Goal: Transaction & Acquisition: Purchase product/service

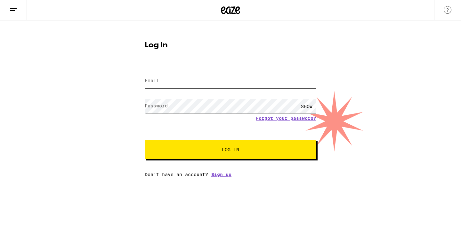
click at [194, 80] on input "Email" at bounding box center [231, 81] width 172 height 14
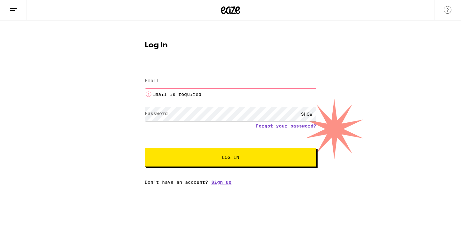
type input "[EMAIL_ADDRESS][DOMAIN_NAME]"
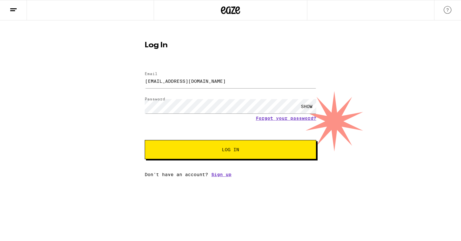
click at [193, 147] on button "Log In" at bounding box center [231, 149] width 172 height 19
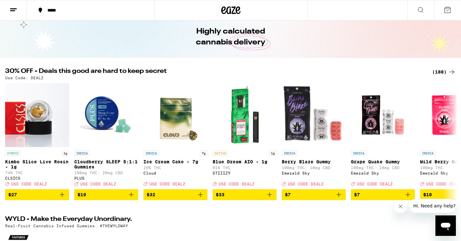
scroll to position [26, 0]
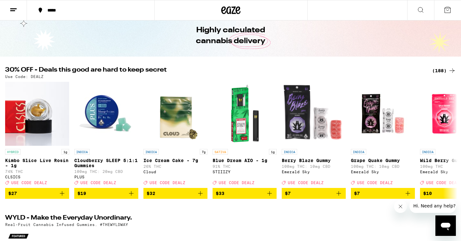
click at [437, 68] on div "(188)" at bounding box center [444, 71] width 24 height 8
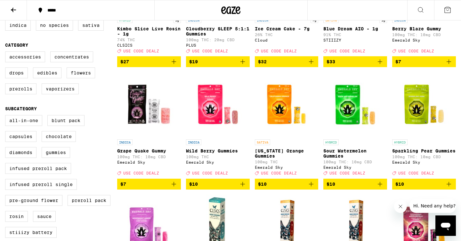
scroll to position [143, 0]
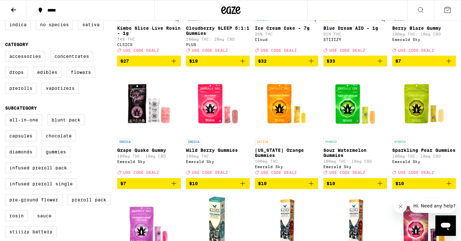
click at [418, 117] on img "Open page for Sparkling Pear Gummies from Emerald Sky" at bounding box center [424, 104] width 64 height 64
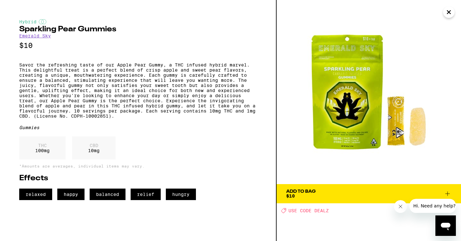
click at [448, 12] on icon "Close" at bounding box center [449, 12] width 8 height 10
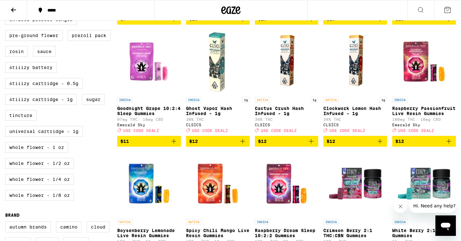
scroll to position [309, 0]
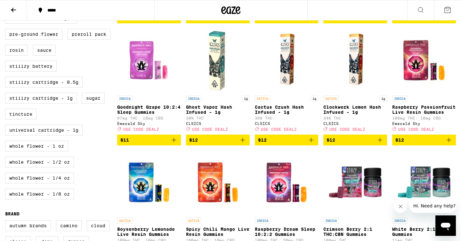
click at [450, 144] on icon "Add to bag" at bounding box center [449, 140] width 8 height 8
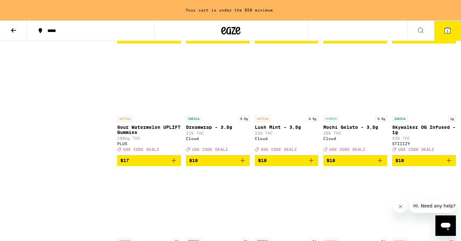
scroll to position [678, 0]
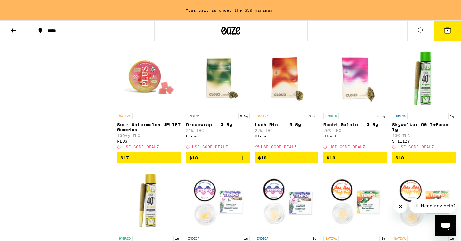
click at [173, 162] on icon "Add to bag" at bounding box center [174, 158] width 8 height 8
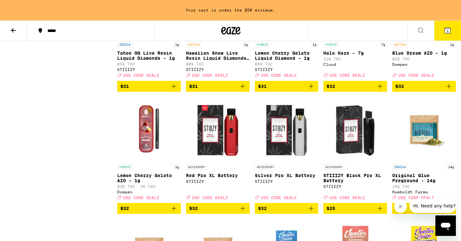
scroll to position [3078, 0]
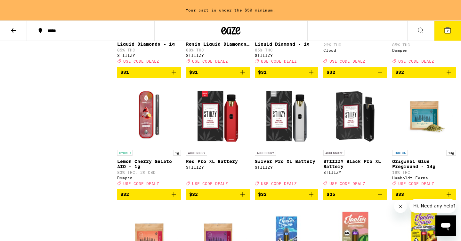
click at [447, 76] on icon "Add to bag" at bounding box center [449, 72] width 8 height 8
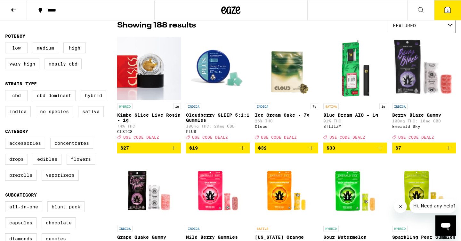
scroll to position [0, 0]
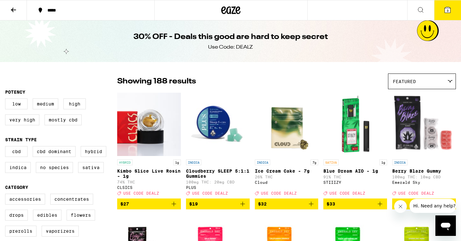
click at [440, 13] on button "3" at bounding box center [447, 10] width 27 height 20
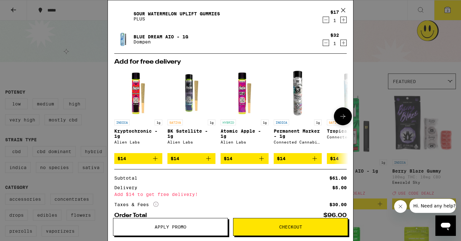
scroll to position [77, 0]
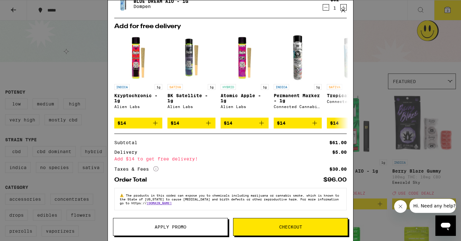
click at [366, 28] on div "Your Cart Raspberry Passionfruit Live Resin Gummies Emerald Sky $12 1 Sour Wate…" at bounding box center [230, 120] width 461 height 241
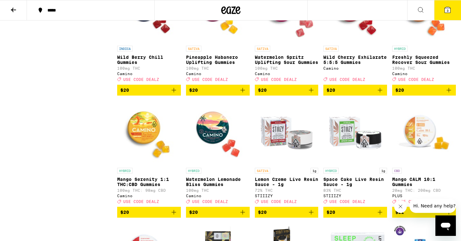
scroll to position [1332, 0]
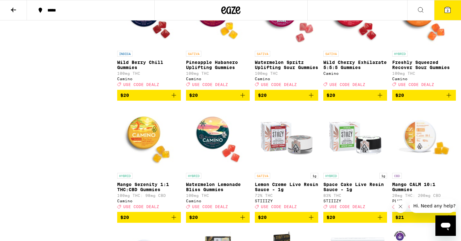
click at [412, 48] on img "Open page for Freshly Squeezed Recover Sour Gummies from Camino" at bounding box center [424, 16] width 64 height 64
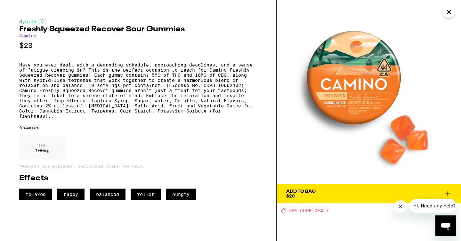
click at [447, 12] on icon "Close" at bounding box center [449, 12] width 8 height 10
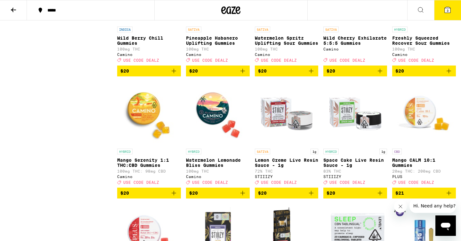
scroll to position [1356, 0]
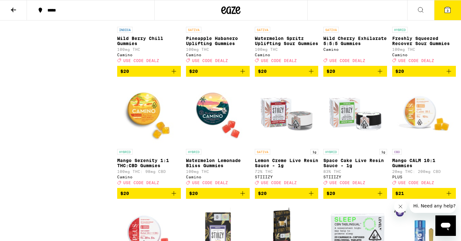
click at [146, 146] on img "Open page for Mango Serenity 1:1 THC:CBD Gummies from Camino" at bounding box center [149, 114] width 64 height 64
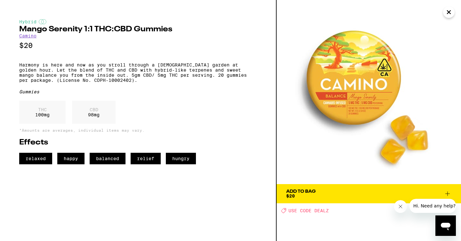
click at [446, 14] on icon "Close" at bounding box center [449, 12] width 8 height 10
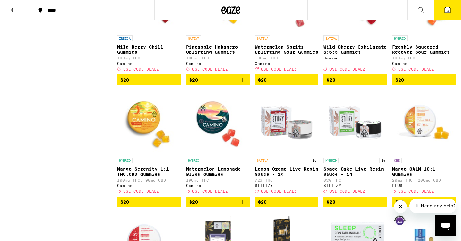
scroll to position [1394, 0]
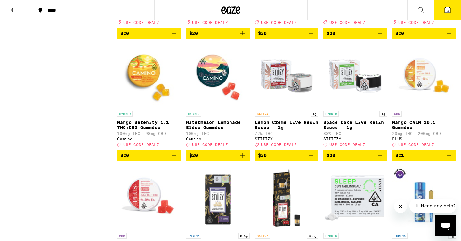
click at [174, 158] on icon "Add to bag" at bounding box center [174, 155] width 4 height 4
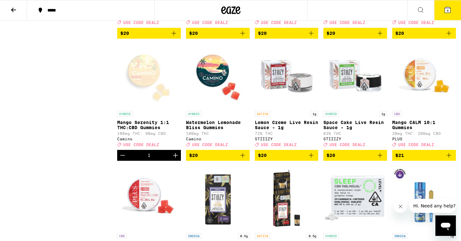
click at [443, 9] on icon at bounding box center [447, 10] width 8 height 8
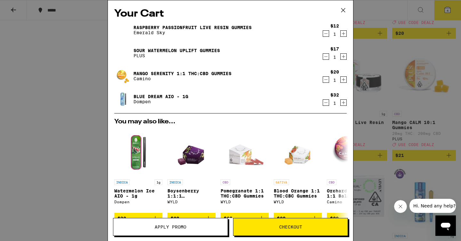
click at [342, 9] on icon at bounding box center [343, 10] width 10 height 10
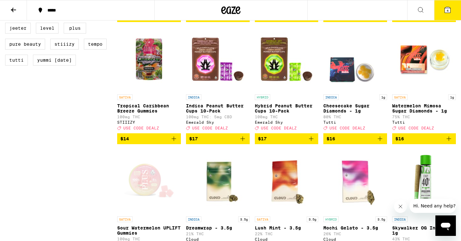
scroll to position [555, 0]
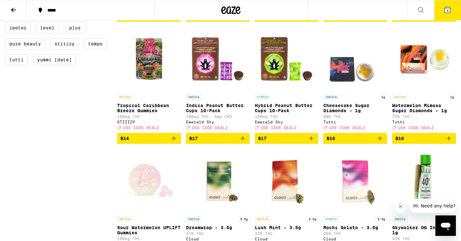
click at [443, 8] on button "4" at bounding box center [447, 10] width 27 height 20
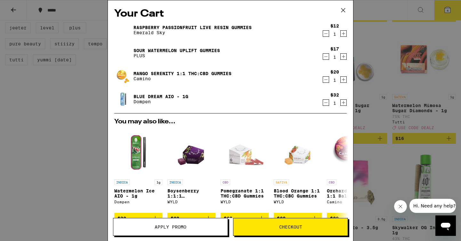
click at [326, 56] on icon "Decrement" at bounding box center [326, 57] width 6 height 8
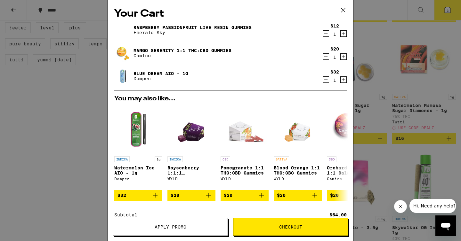
click at [345, 11] on icon at bounding box center [343, 10] width 10 height 10
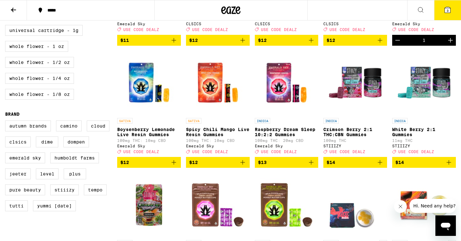
scroll to position [416, 0]
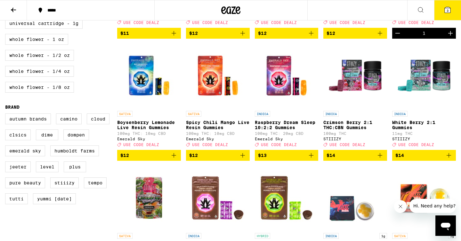
click at [173, 159] on icon "Add to bag" at bounding box center [174, 156] width 8 height 8
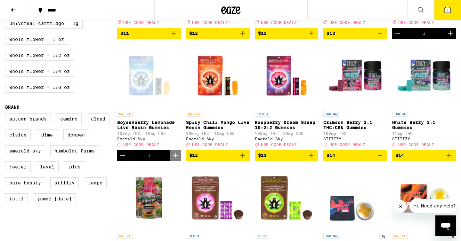
click at [454, 5] on button "4" at bounding box center [447, 10] width 27 height 20
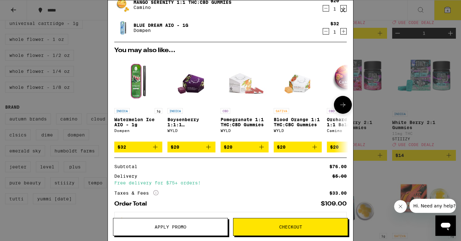
scroll to position [100, 0]
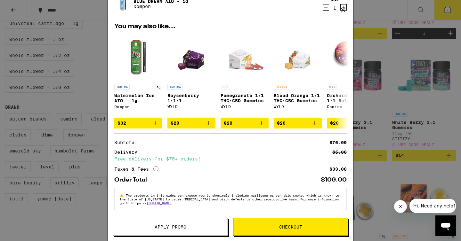
click at [182, 224] on button "Apply Promo" at bounding box center [170, 227] width 115 height 18
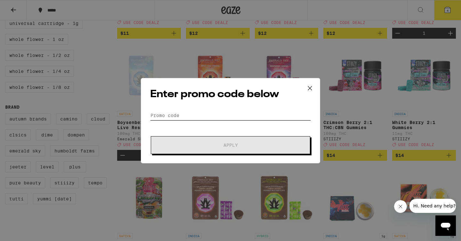
click at [205, 117] on input "Promo Code" at bounding box center [230, 116] width 161 height 10
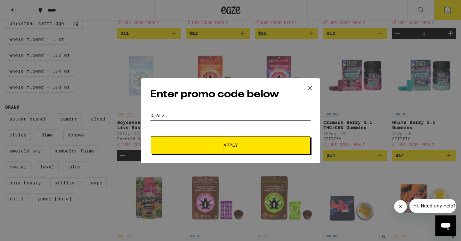
type input "DEALZ"
click at [212, 148] on button "Apply" at bounding box center [230, 145] width 159 height 18
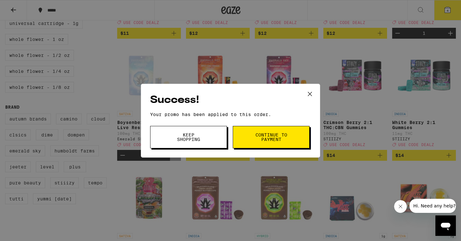
click at [275, 137] on span "Continue to payment" at bounding box center [271, 137] width 33 height 9
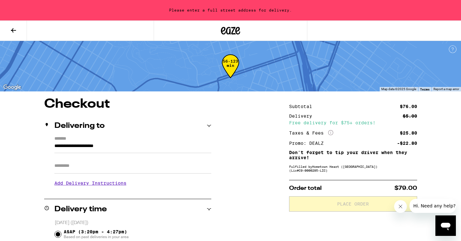
click at [119, 147] on input "**********" at bounding box center [132, 147] width 157 height 11
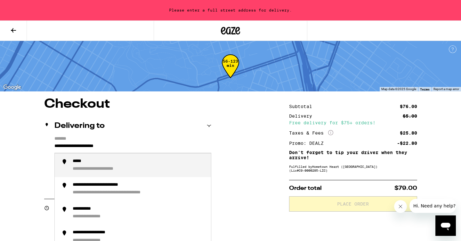
type input "*"
click at [111, 170] on div "**********" at bounding box center [122, 169] width 99 height 6
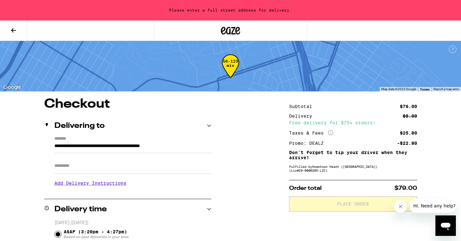
type input "**********"
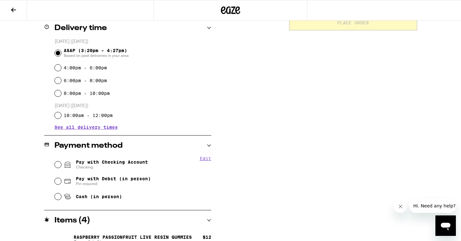
scroll to position [162, 0]
click at [60, 165] on input "Pay with Checking Account Checking" at bounding box center [58, 164] width 6 height 6
radio input "true"
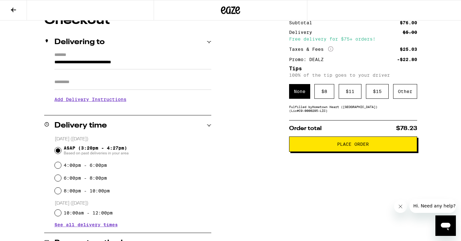
scroll to position [63, 0]
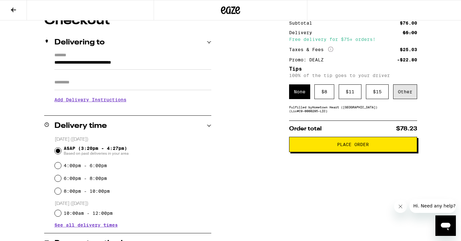
click at [404, 93] on div "Other" at bounding box center [405, 91] width 24 height 15
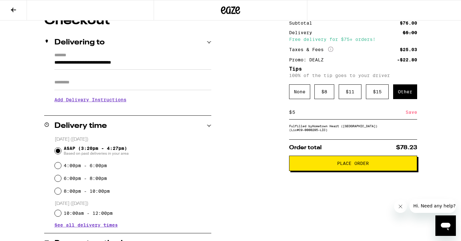
type input "5"
click at [411, 113] on div "Save" at bounding box center [411, 112] width 12 height 14
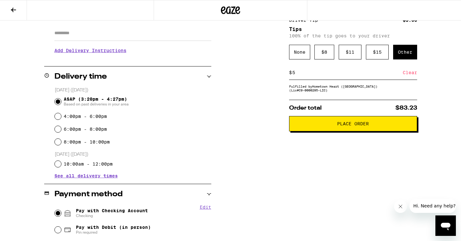
scroll to position [113, 0]
click at [318, 131] on button "Place Order" at bounding box center [353, 123] width 128 height 15
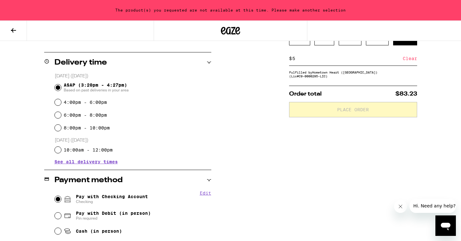
scroll to position [0, 0]
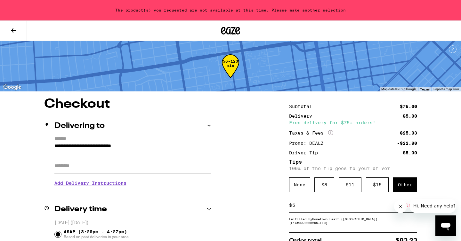
click at [140, 12] on div "The product(s) you requested are not available at this time. Please make anothe…" at bounding box center [230, 10] width 461 height 20
click at [224, 32] on icon at bounding box center [230, 31] width 19 height 12
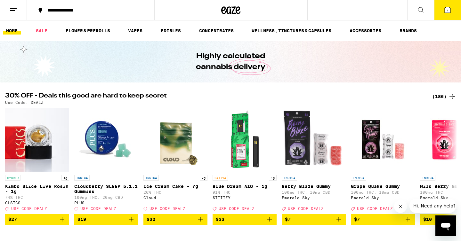
click at [446, 14] on button "4" at bounding box center [447, 10] width 27 height 20
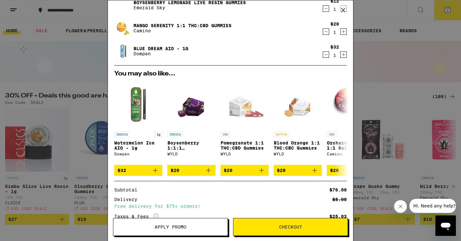
scroll to position [119, 0]
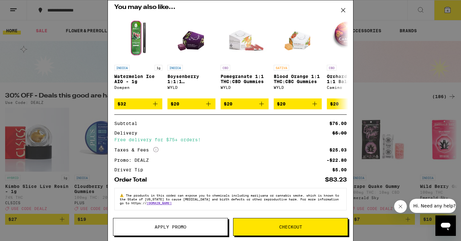
click at [248, 225] on span "Checkout" at bounding box center [290, 227] width 114 height 4
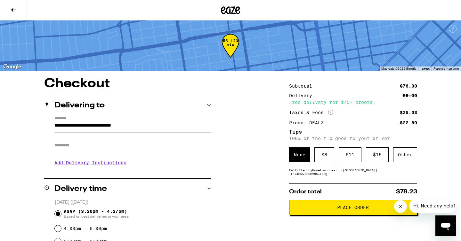
click at [319, 209] on span "Place Order" at bounding box center [352, 207] width 117 height 4
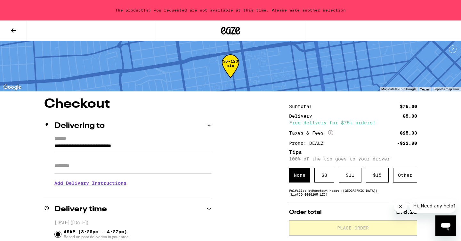
click at [233, 34] on icon at bounding box center [231, 31] width 10 height 8
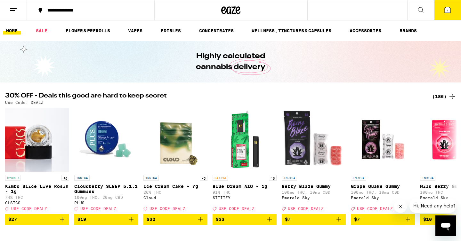
click at [443, 99] on div "(186)" at bounding box center [444, 97] width 24 height 8
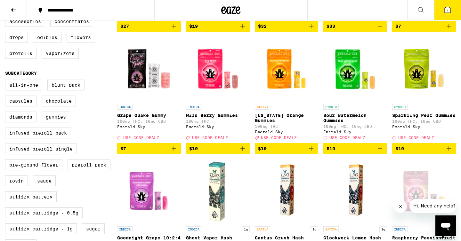
scroll to position [176, 0]
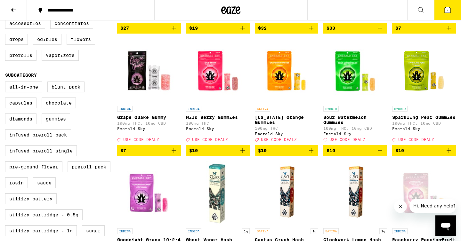
click at [451, 16] on button "4" at bounding box center [447, 10] width 27 height 20
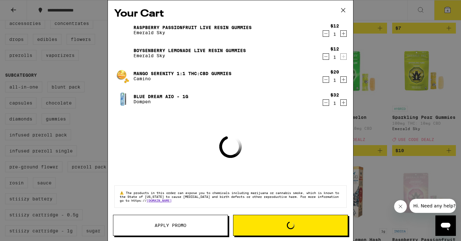
click at [343, 10] on icon at bounding box center [343, 10] width 10 height 10
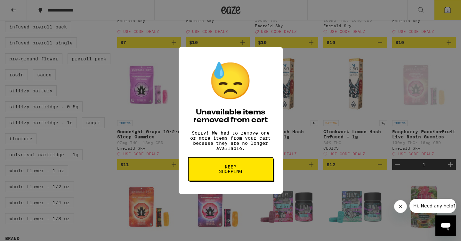
scroll to position [283, 0]
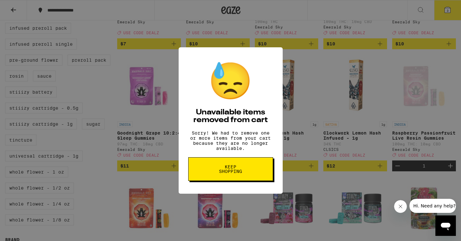
click at [236, 170] on span "Keep Shopping" at bounding box center [230, 169] width 33 height 9
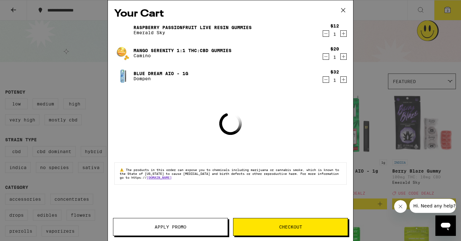
click at [342, 10] on icon at bounding box center [343, 10] width 10 height 10
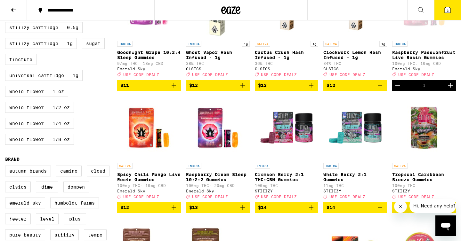
scroll to position [366, 0]
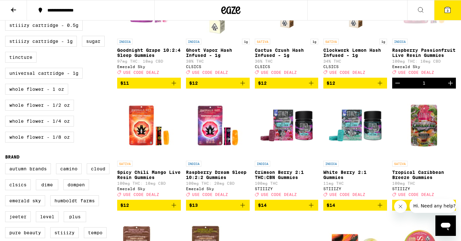
click at [243, 209] on icon "Add to bag" at bounding box center [243, 206] width 8 height 8
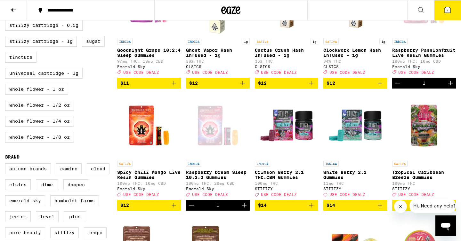
click at [449, 16] on button "4" at bounding box center [447, 10] width 27 height 20
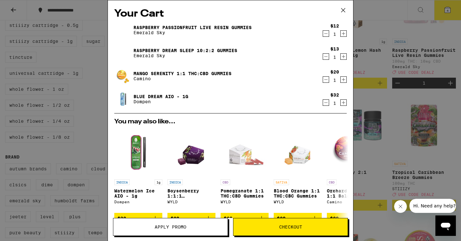
click at [270, 224] on button "Checkout" at bounding box center [290, 227] width 115 height 18
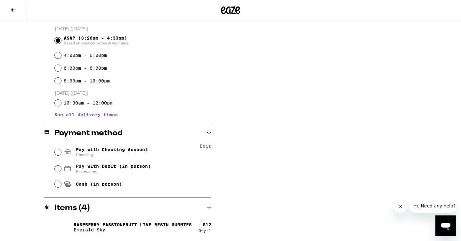
scroll to position [179, 0]
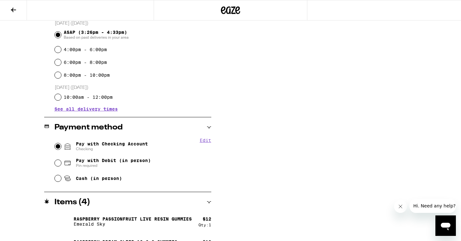
click at [60, 147] on input "Pay with Checking Account Checking" at bounding box center [58, 146] width 6 height 6
radio input "true"
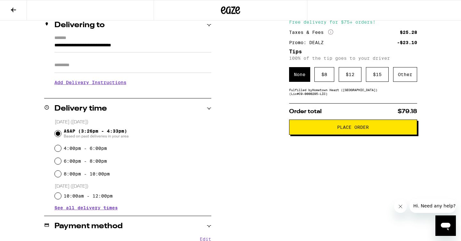
scroll to position [79, 0]
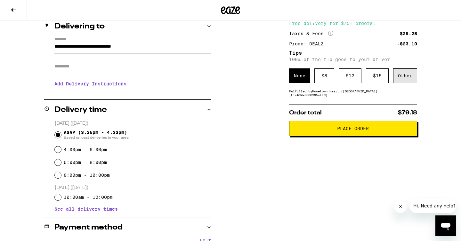
click at [393, 79] on div "Other" at bounding box center [405, 75] width 24 height 15
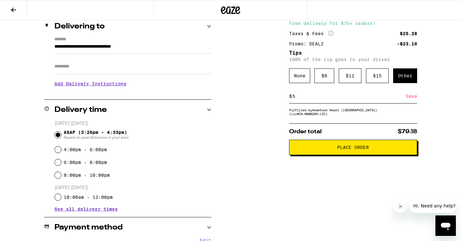
type input "5"
click at [409, 95] on div "Save" at bounding box center [411, 96] width 12 height 14
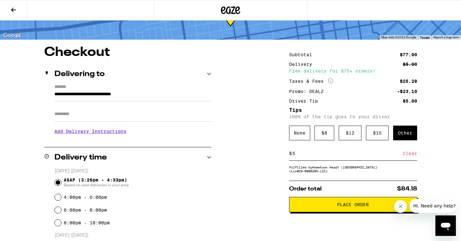
scroll to position [52, 0]
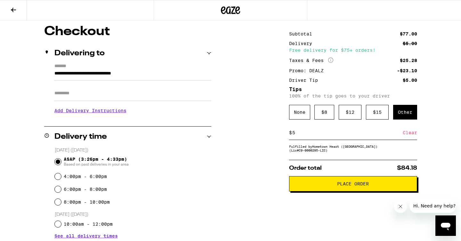
click at [304, 186] on span "Place Order" at bounding box center [352, 184] width 117 height 4
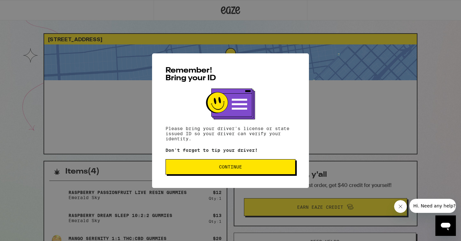
click at [186, 160] on div "Remember! Bring your ID Please bring your driver's license or state issued ID s…" at bounding box center [230, 120] width 157 height 135
click at [185, 167] on span "Continue" at bounding box center [230, 167] width 119 height 4
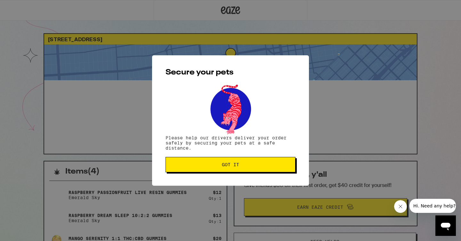
click at [204, 171] on button "Got it" at bounding box center [230, 164] width 130 height 15
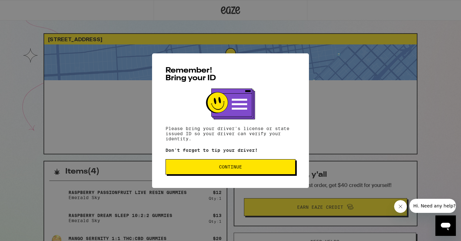
click at [204, 171] on button "Continue" at bounding box center [230, 166] width 130 height 15
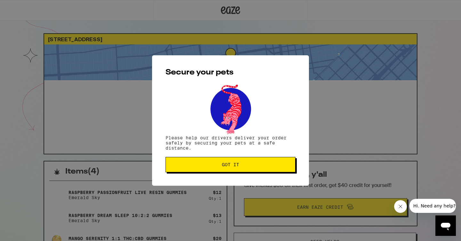
click at [204, 171] on button "Got it" at bounding box center [230, 164] width 130 height 15
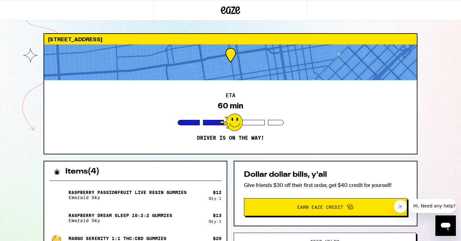
click at [424, 86] on div "1419 Fillmore St San Francisco 94115 ETA 60 min Driver is on the way! Items ( 4…" at bounding box center [230, 190] width 461 height 380
